Goal: Register for event/course

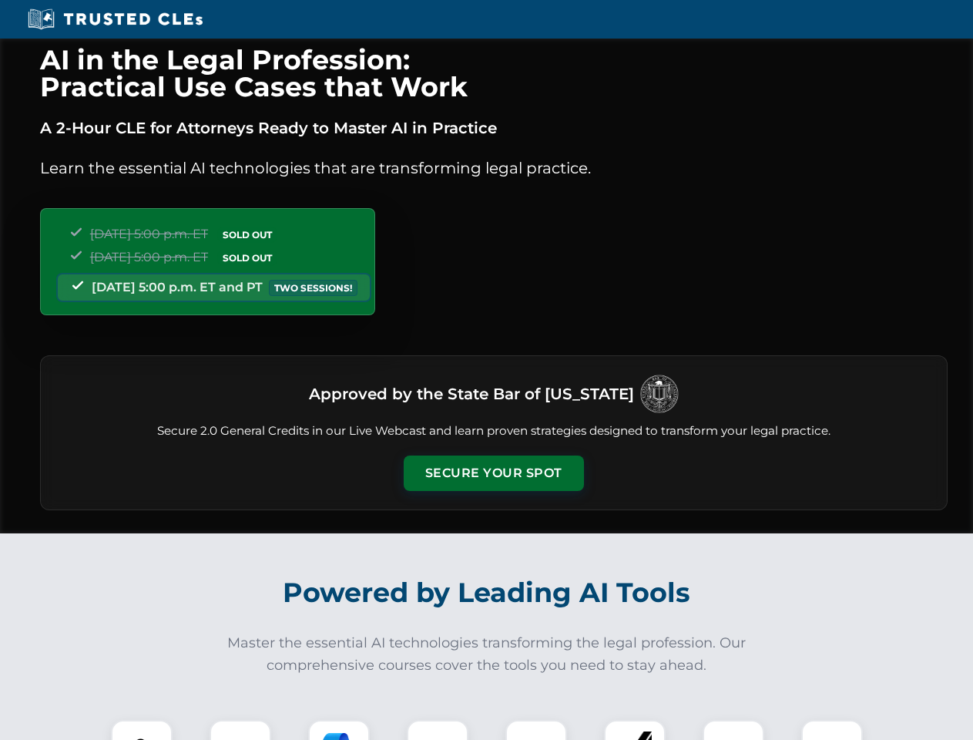
click at [493, 473] on button "Secure Your Spot" at bounding box center [494, 473] width 180 height 35
click at [142, 730] on img at bounding box center [141, 750] width 45 height 45
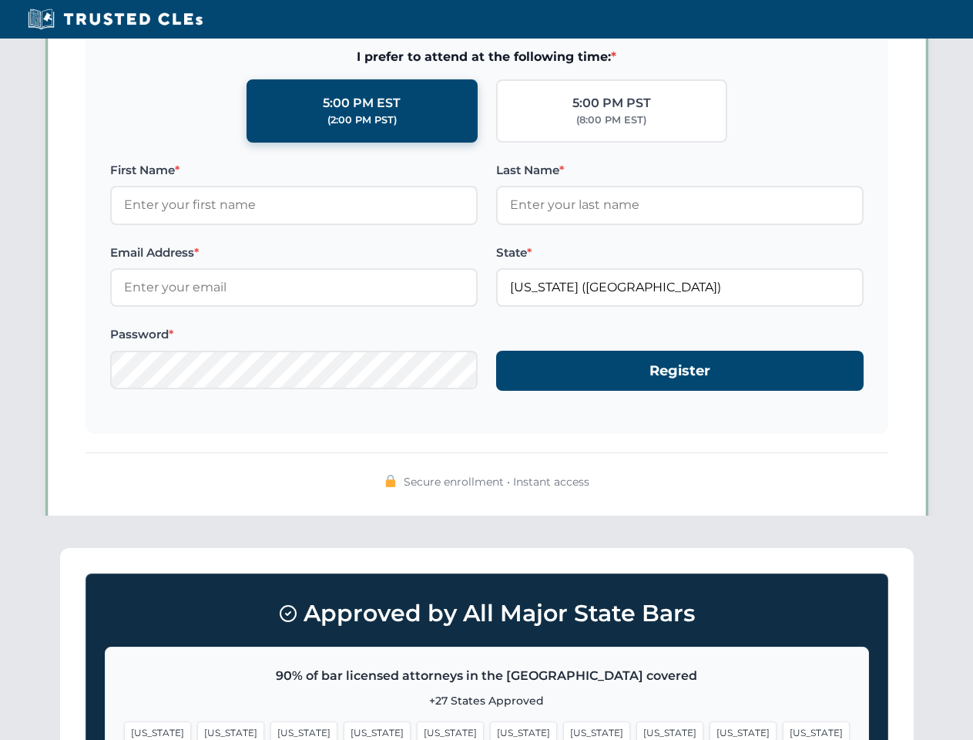
click at [710, 730] on span "[US_STATE]" at bounding box center [743, 732] width 67 height 22
